Goal: Transaction & Acquisition: Download file/media

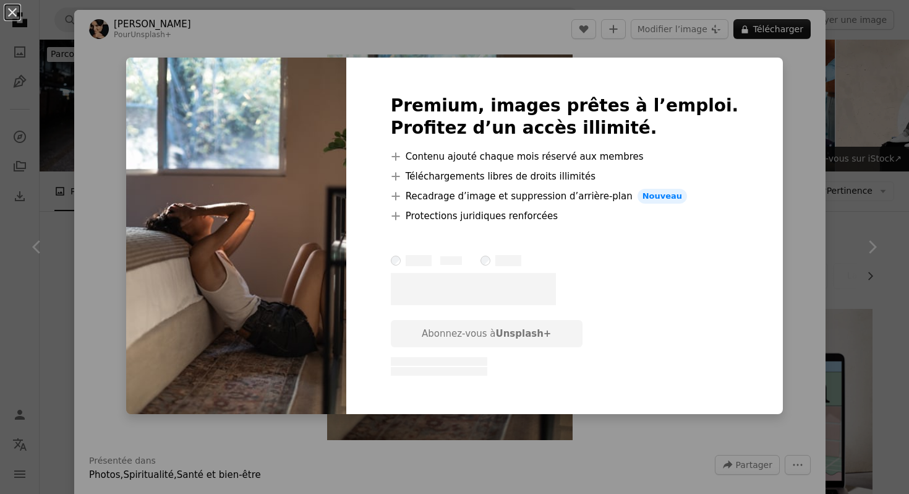
scroll to position [1973, 0]
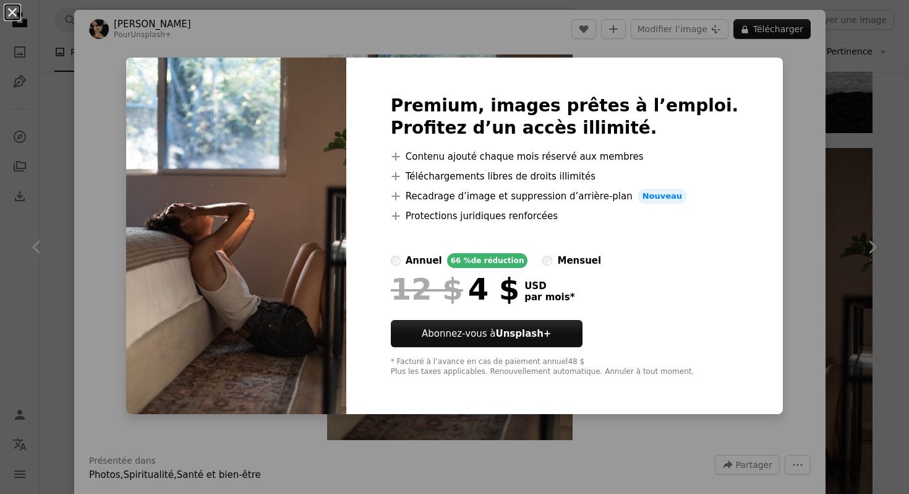
click at [13, 15] on button "An X shape" at bounding box center [12, 12] width 15 height 15
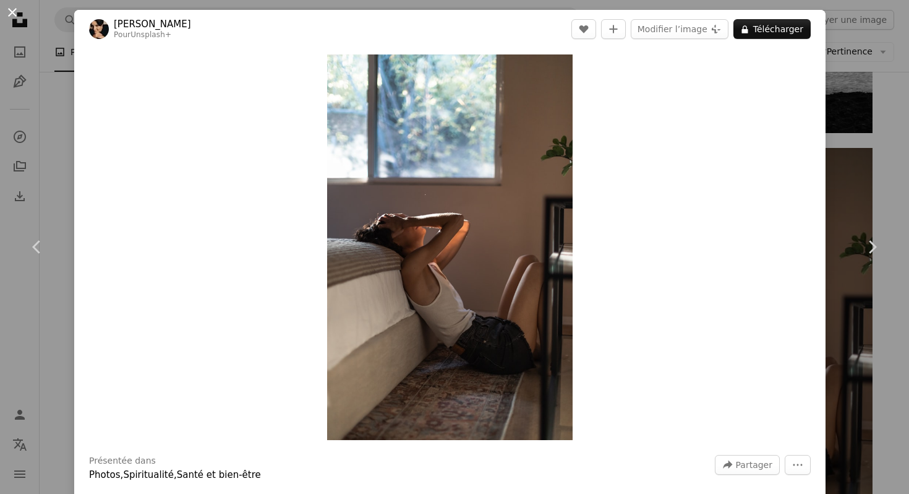
click at [13, 16] on button "An X shape" at bounding box center [12, 12] width 15 height 15
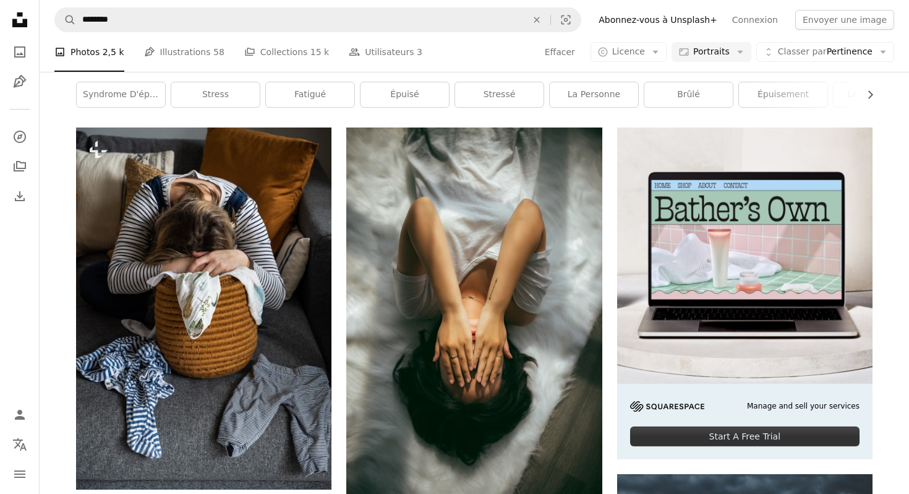
scroll to position [200, 0]
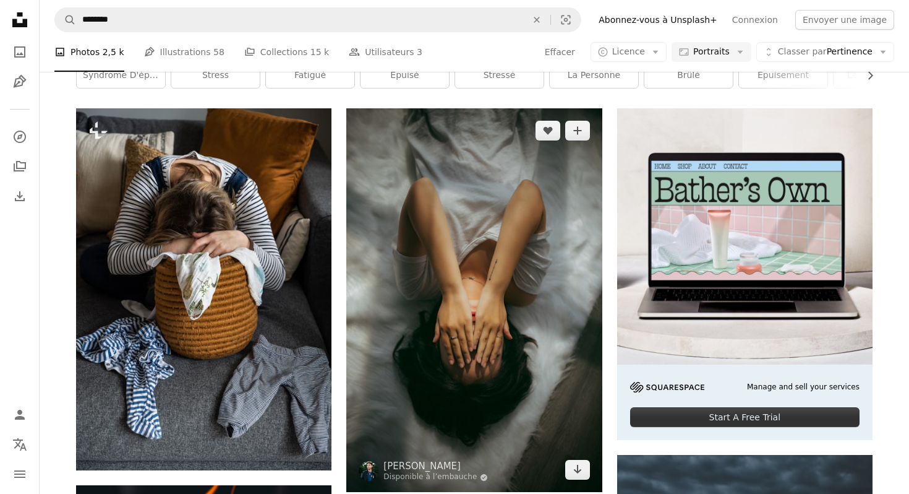
click at [589, 238] on img at bounding box center [473, 299] width 255 height 383
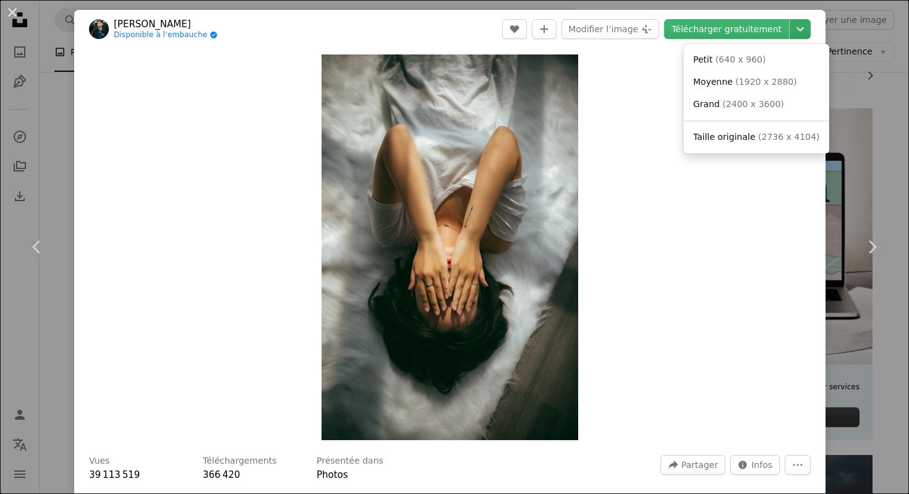
click at [808, 24] on icon "Chevron down" at bounding box center [800, 29] width 20 height 15
click at [748, 81] on span "( 1920 x 2880 )" at bounding box center [765, 82] width 61 height 10
